Goal: Communication & Community: Answer question/provide support

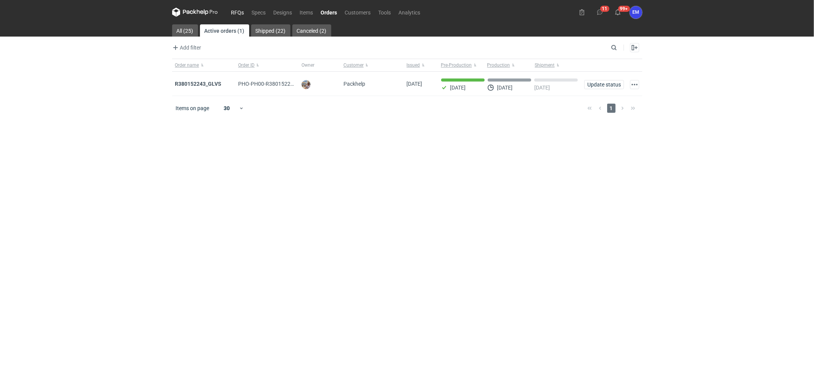
click at [233, 10] on link "RFQs" at bounding box center [237, 12] width 21 height 9
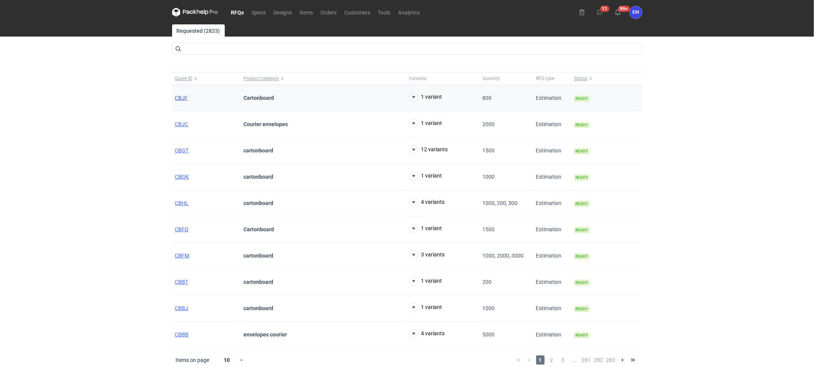
click at [178, 98] on span "CBJF" at bounding box center [181, 98] width 13 height 6
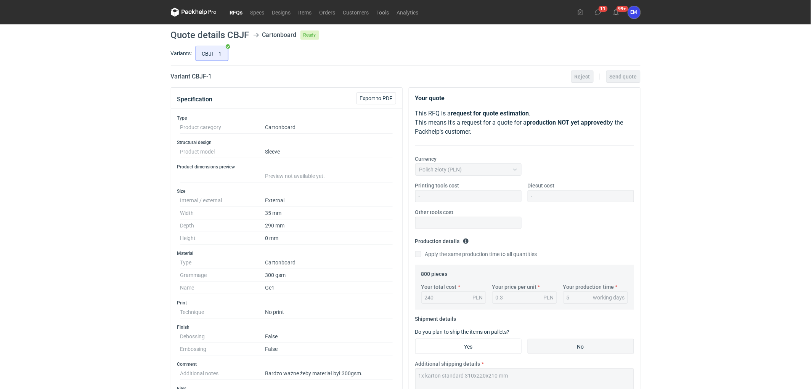
click at [233, 13] on link "RFQs" at bounding box center [236, 12] width 21 height 9
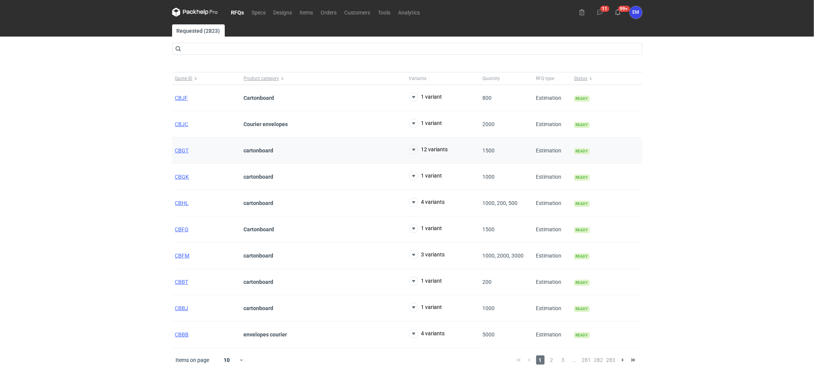
click at [189, 149] on div "CBGT" at bounding box center [206, 151] width 69 height 26
click at [183, 152] on span "CBGT" at bounding box center [182, 151] width 14 height 6
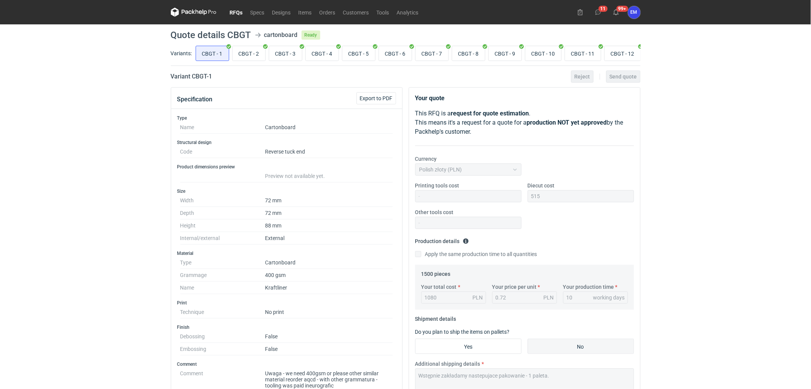
drag, startPoint x: 251, startPoint y: 51, endPoint x: 124, endPoint y: 157, distance: 165.5
click at [251, 52] on input "CBGT - 2" at bounding box center [249, 53] width 33 height 14
radio input "true"
click at [285, 53] on input "CBGT - 3" at bounding box center [285, 53] width 33 height 14
radio input "true"
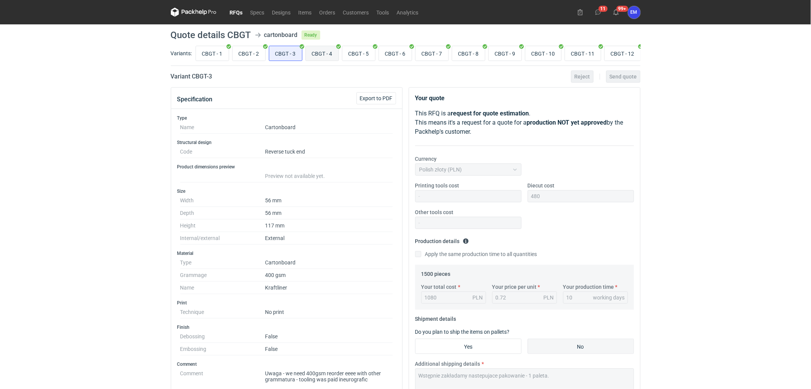
click at [325, 50] on input "CBGT - 4" at bounding box center [322, 53] width 33 height 14
radio input "true"
click at [361, 52] on input "CBGT - 5" at bounding box center [359, 53] width 33 height 14
radio input "true"
click at [497, 53] on input "CBGT - 9" at bounding box center [505, 53] width 33 height 14
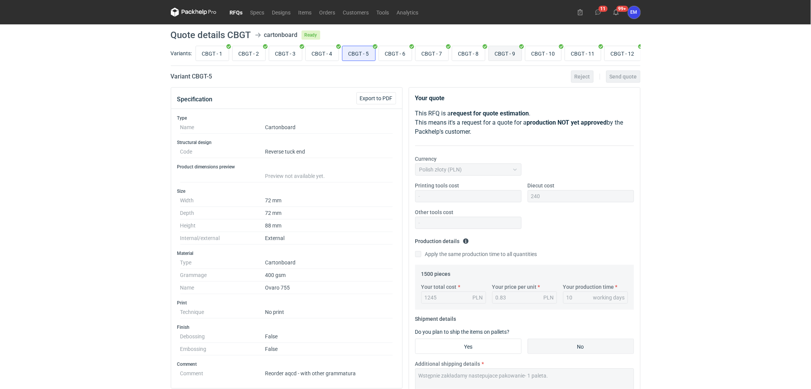
radio input "true"
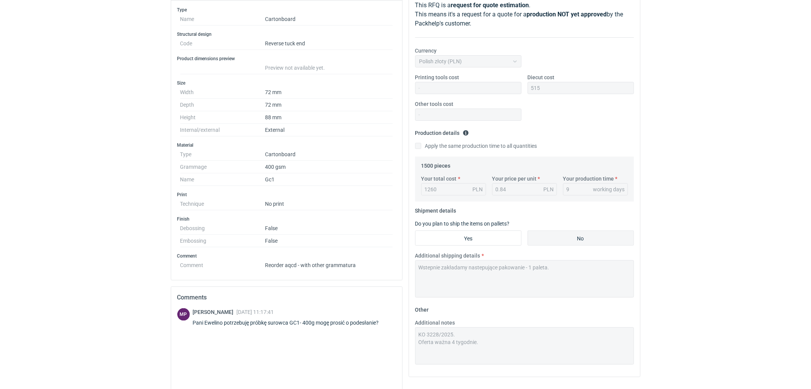
scroll to position [191, 0]
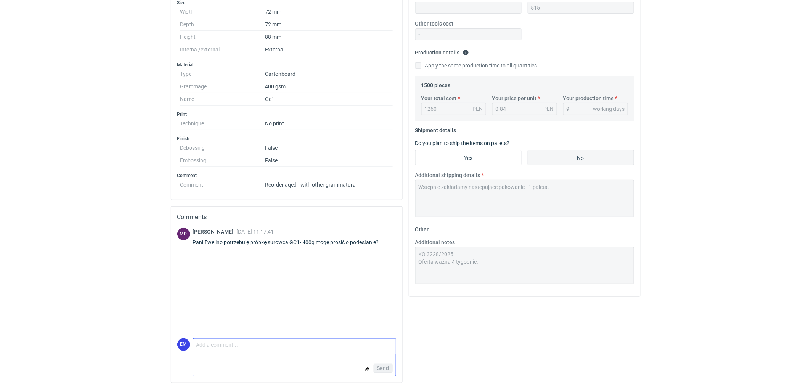
click at [250, 346] on textarea "Comment message" at bounding box center [294, 347] width 203 height 16
type textarea "T"
type textarea "[PERSON_NAME], zgłosiłam prośbę do naszego magazynu."
click at [380, 365] on button "Send" at bounding box center [383, 368] width 19 height 9
click at [72, 201] on html "RFQs Specs Designs Items Orders Customers Tools Analytics 11 99+ EM [PERSON_NAM…" at bounding box center [405, 5] width 811 height 389
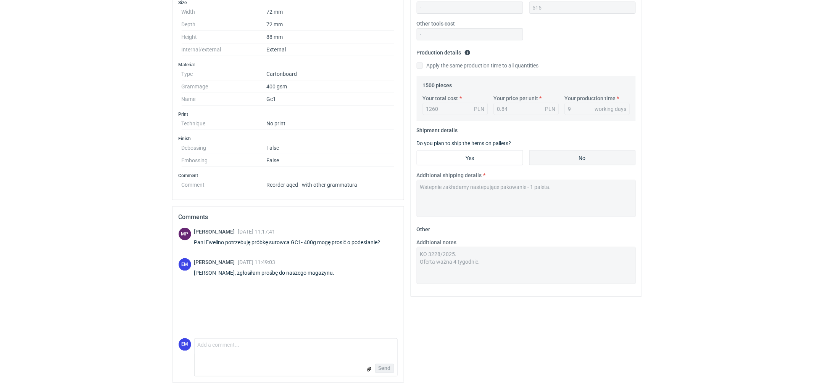
scroll to position [0, 0]
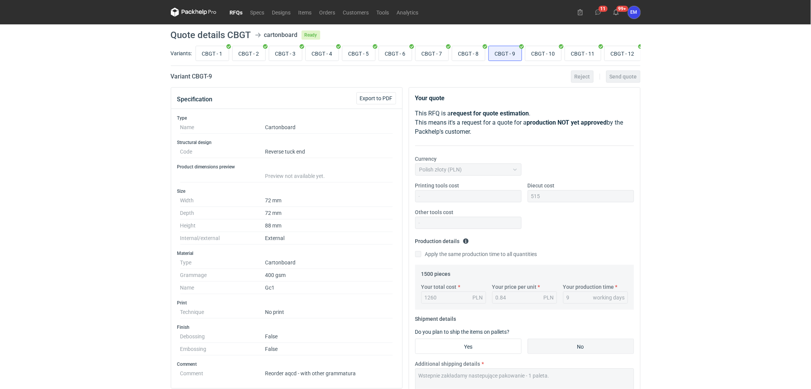
click at [201, 14] on icon at bounding box center [194, 12] width 46 height 9
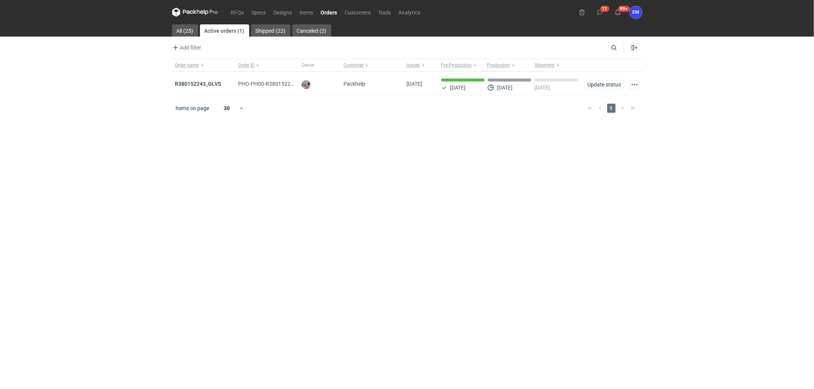
click at [108, 246] on div "RFQs Specs Designs Items Orders Customers Tools Analytics 11 99+ EM [PERSON_NAM…" at bounding box center [407, 194] width 814 height 389
